Goal: Find specific page/section: Find specific page/section

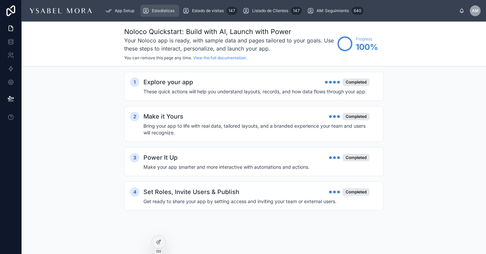
click at [152, 8] on span "Estadísticas" at bounding box center [163, 10] width 23 height 5
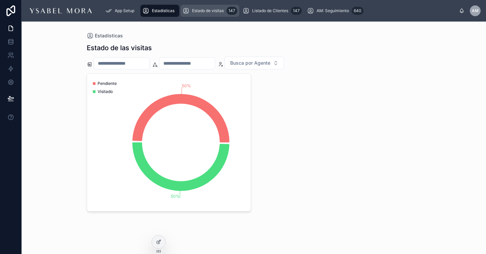
click at [190, 15] on div "Estado de visitas 147" at bounding box center [210, 10] width 55 height 11
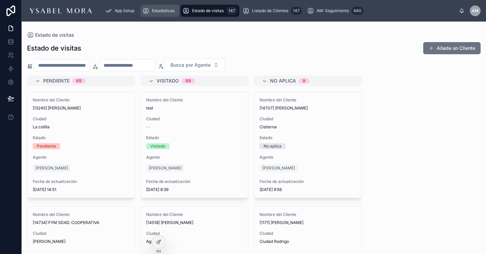
click at [160, 13] on span "Estadísticas" at bounding box center [163, 10] width 23 height 5
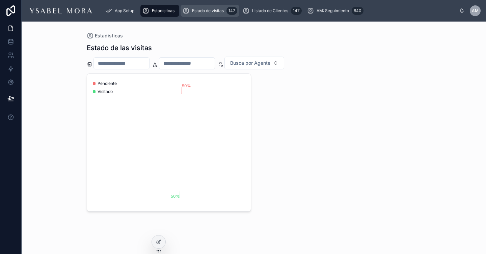
click at [182, 12] on link "Estado de visitas 147" at bounding box center [210, 11] width 59 height 12
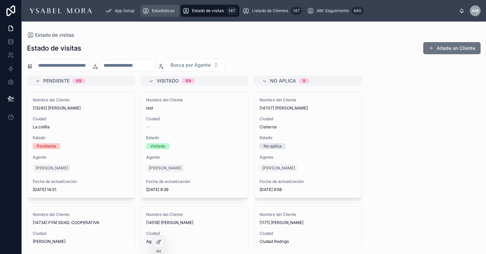
click at [165, 13] on span "Estadísticas" at bounding box center [163, 10] width 23 height 5
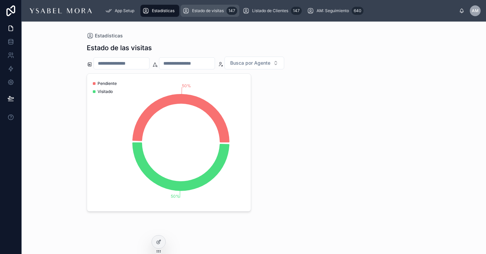
click at [208, 10] on span "Estado de visitas" at bounding box center [208, 10] width 32 height 5
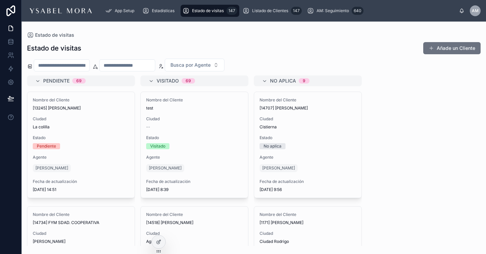
drag, startPoint x: 200, startPoint y: 230, endPoint x: 129, endPoint y: 1, distance: 239.9
